Goal: Transaction & Acquisition: Download file/media

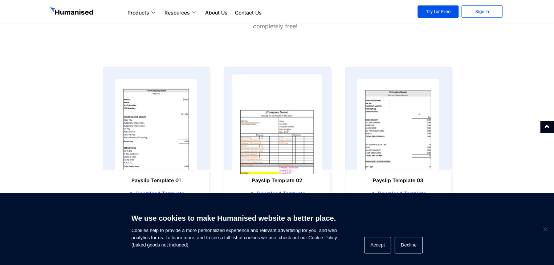
scroll to position [326, 0]
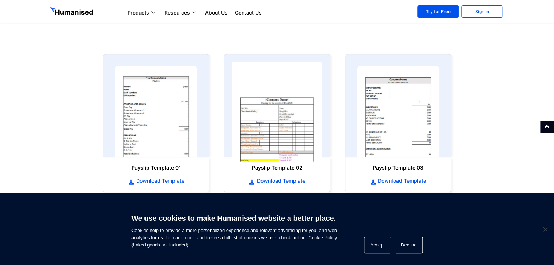
click at [282, 129] on img at bounding box center [276, 112] width 91 height 100
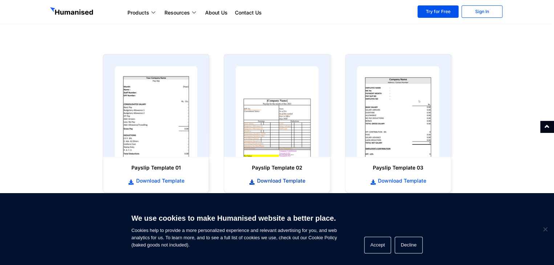
click at [257, 179] on span "Download Template" at bounding box center [280, 180] width 50 height 7
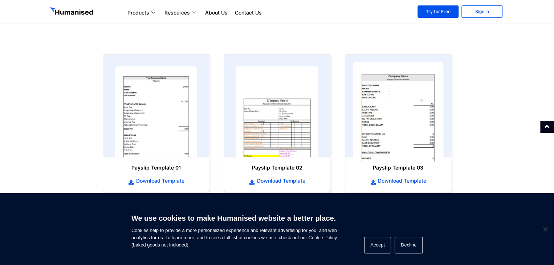
click at [412, 139] on img at bounding box center [397, 112] width 91 height 100
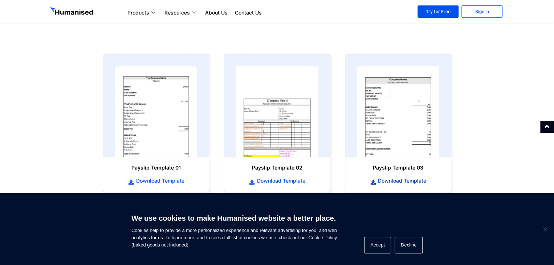
click at [395, 182] on span "Download Template" at bounding box center [401, 180] width 50 height 7
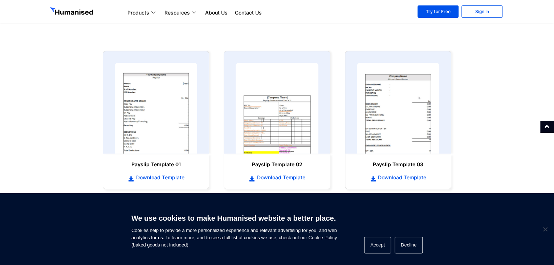
scroll to position [336, 0]
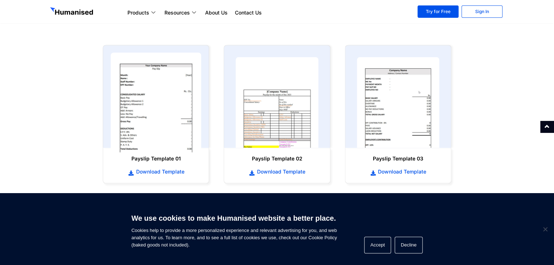
click at [176, 122] on img at bounding box center [156, 103] width 91 height 100
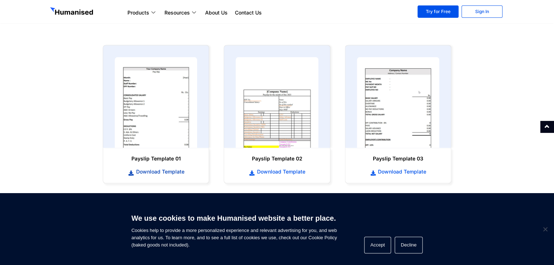
click at [159, 170] on span "Download Template" at bounding box center [159, 171] width 50 height 7
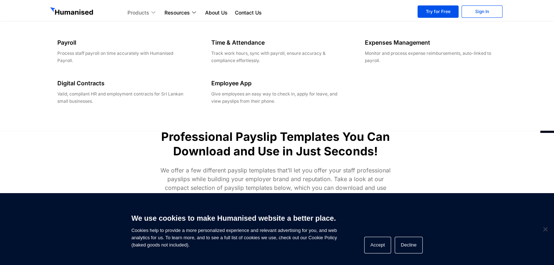
scroll to position [35, 0]
